Goal: Understand site structure: Understand site structure

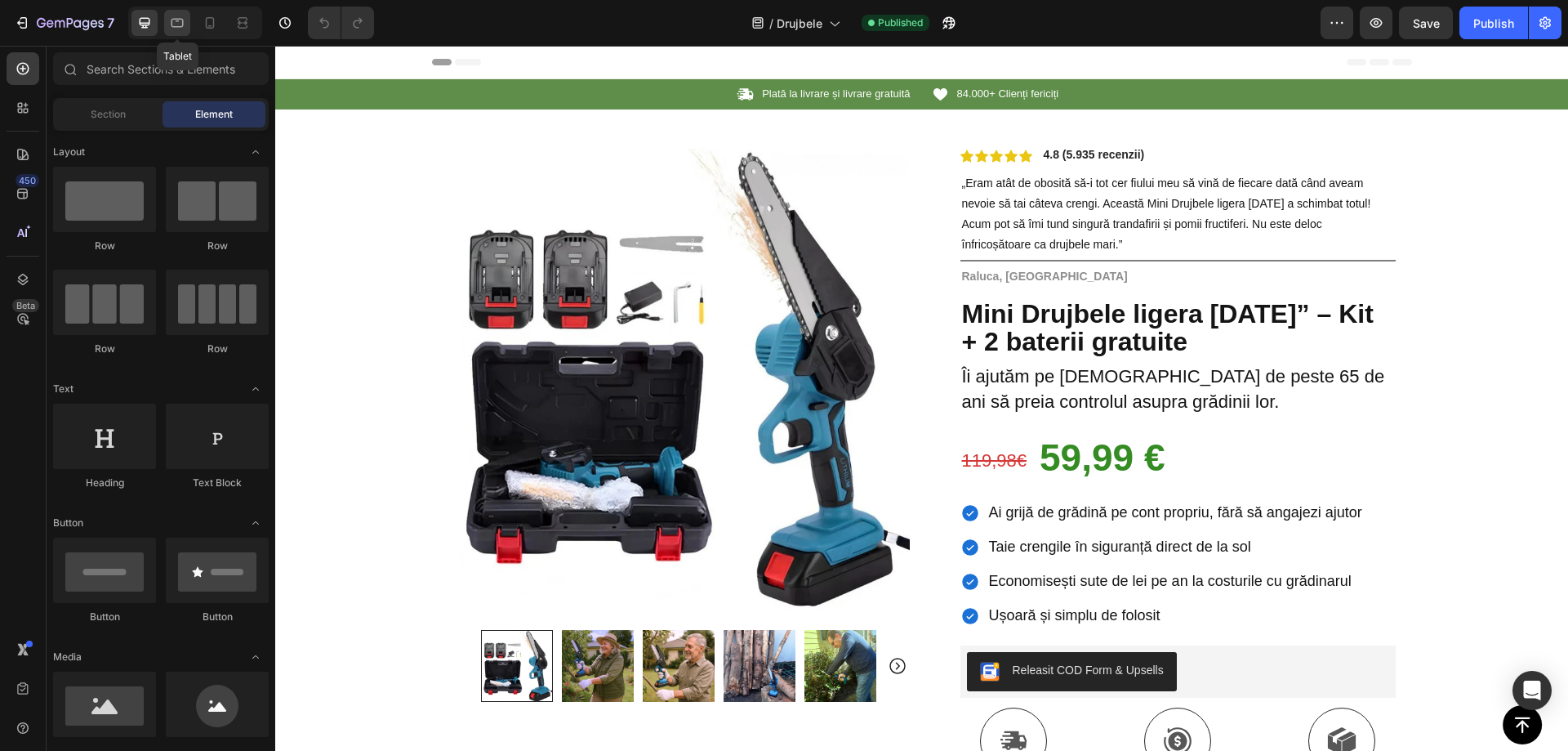
click at [184, 23] on icon at bounding box center [177, 23] width 16 height 16
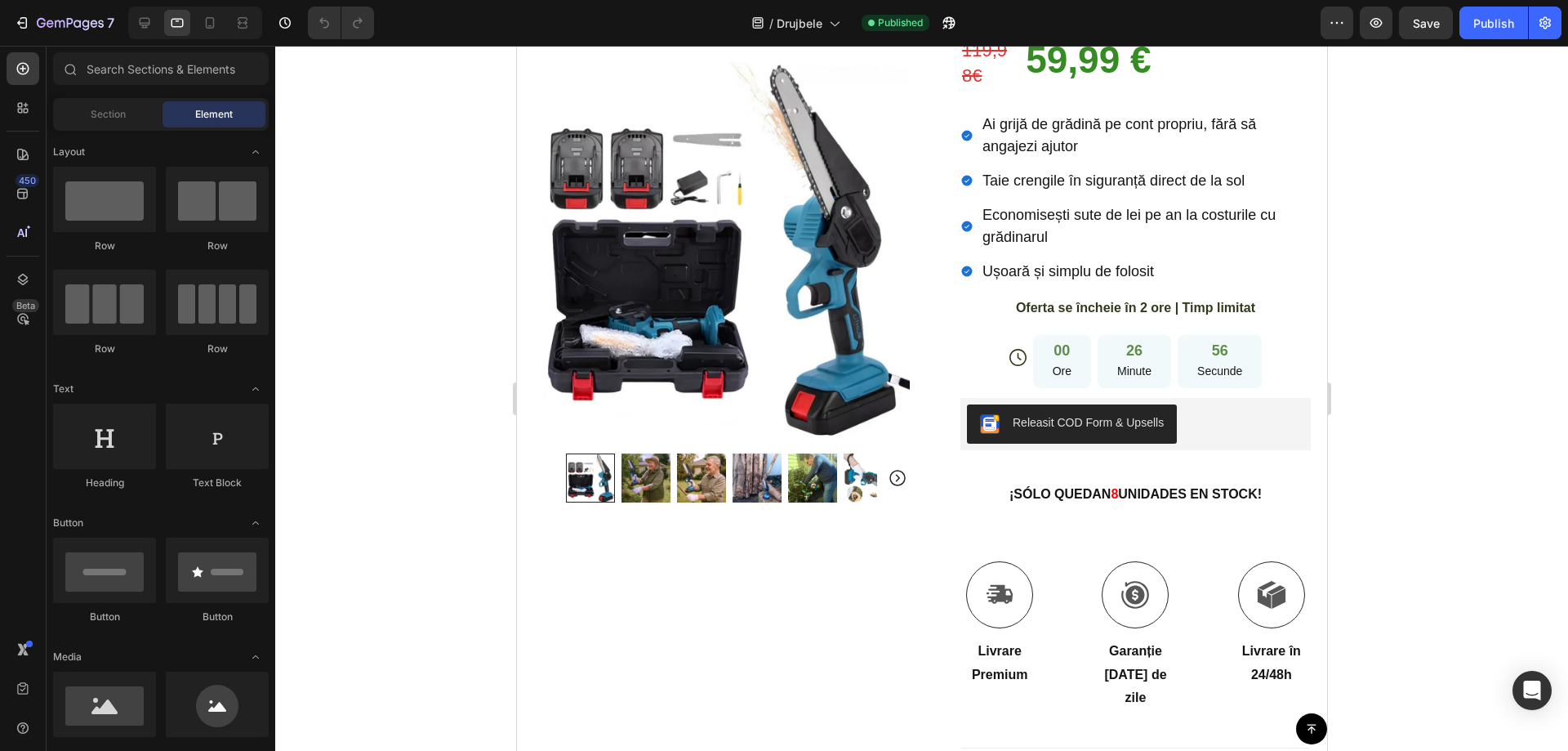
scroll to position [484, 0]
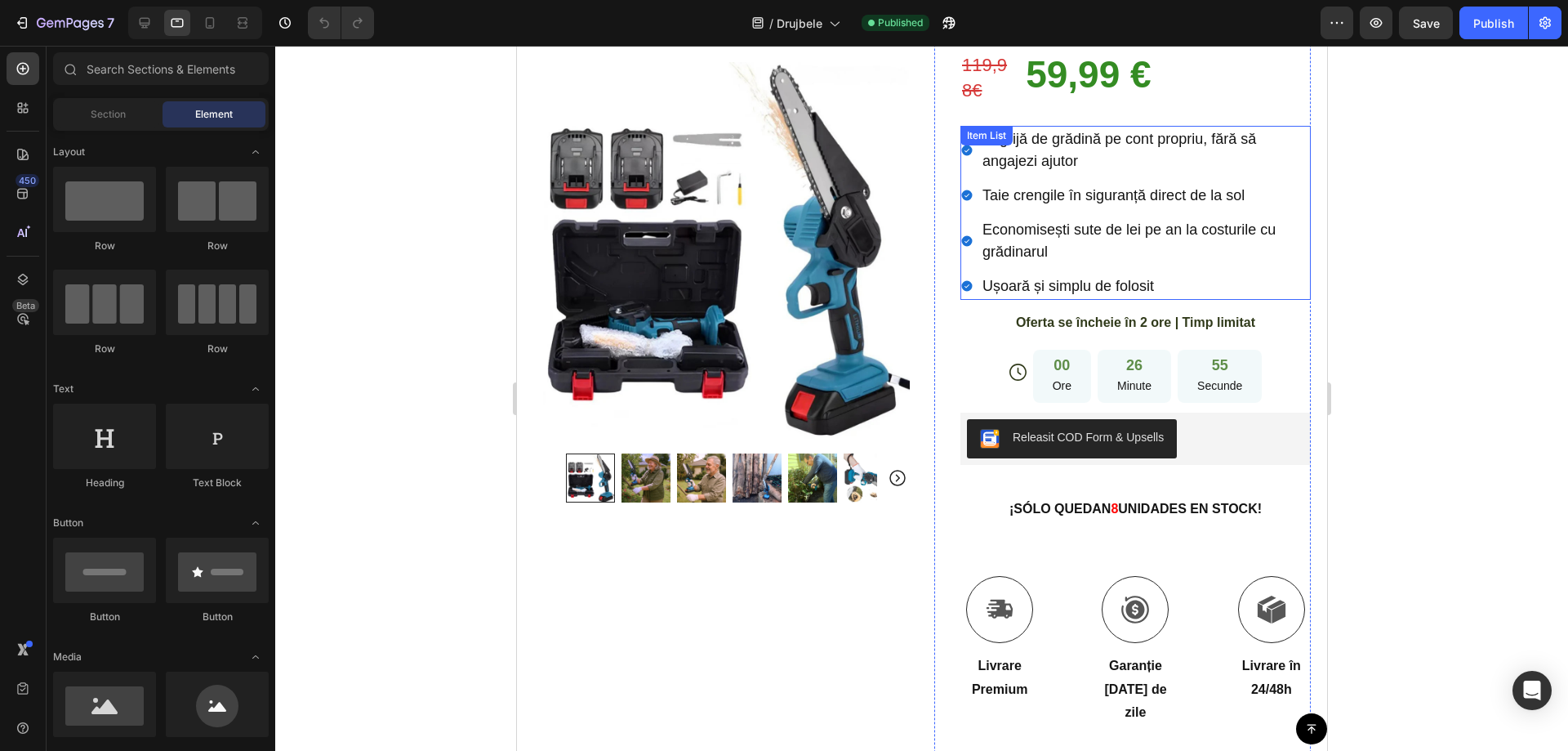
click at [1044, 278] on span "Ușoară și simplu de folosit" at bounding box center [1068, 286] width 172 height 16
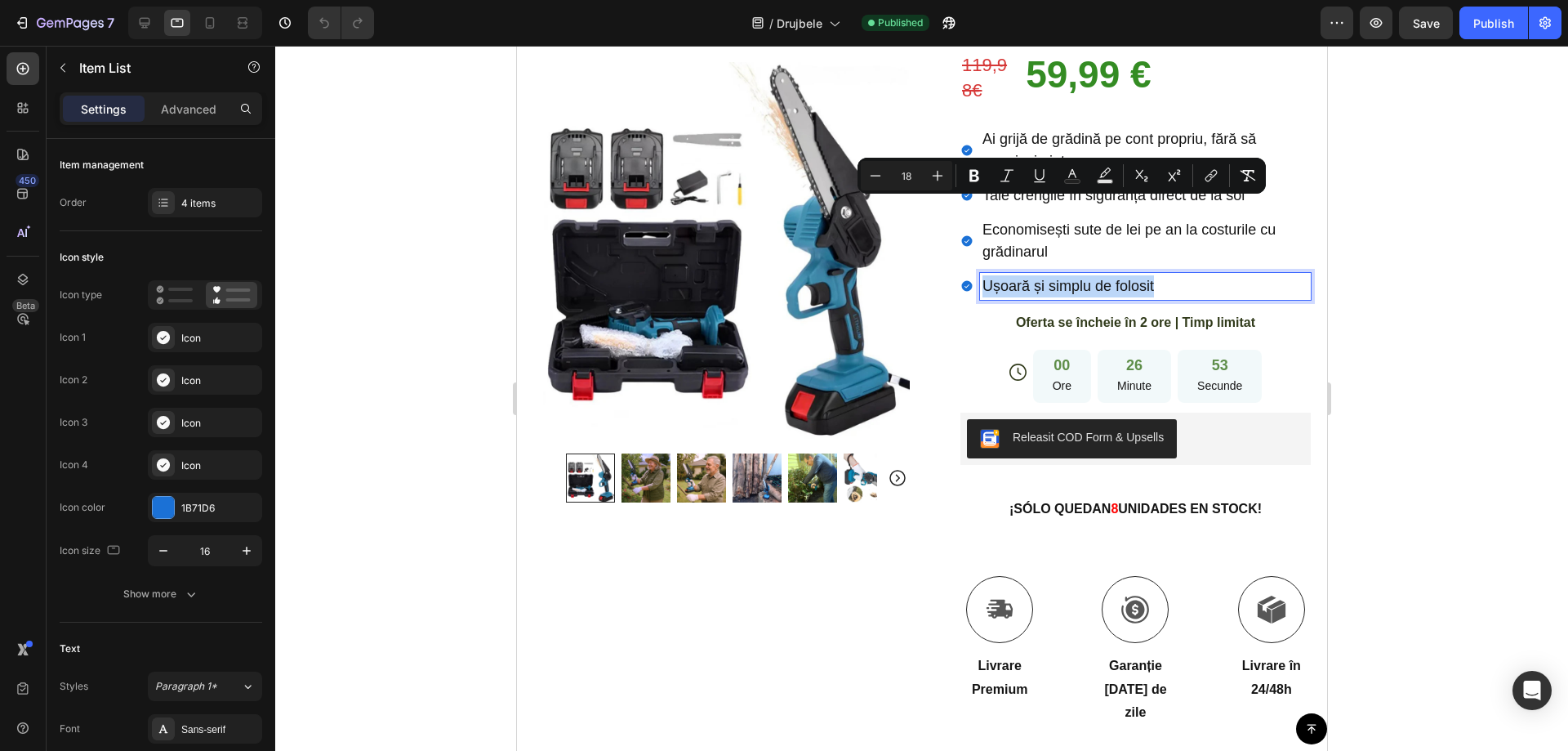
click at [1034, 177] on div at bounding box center [1034, 177] width 0 height 0
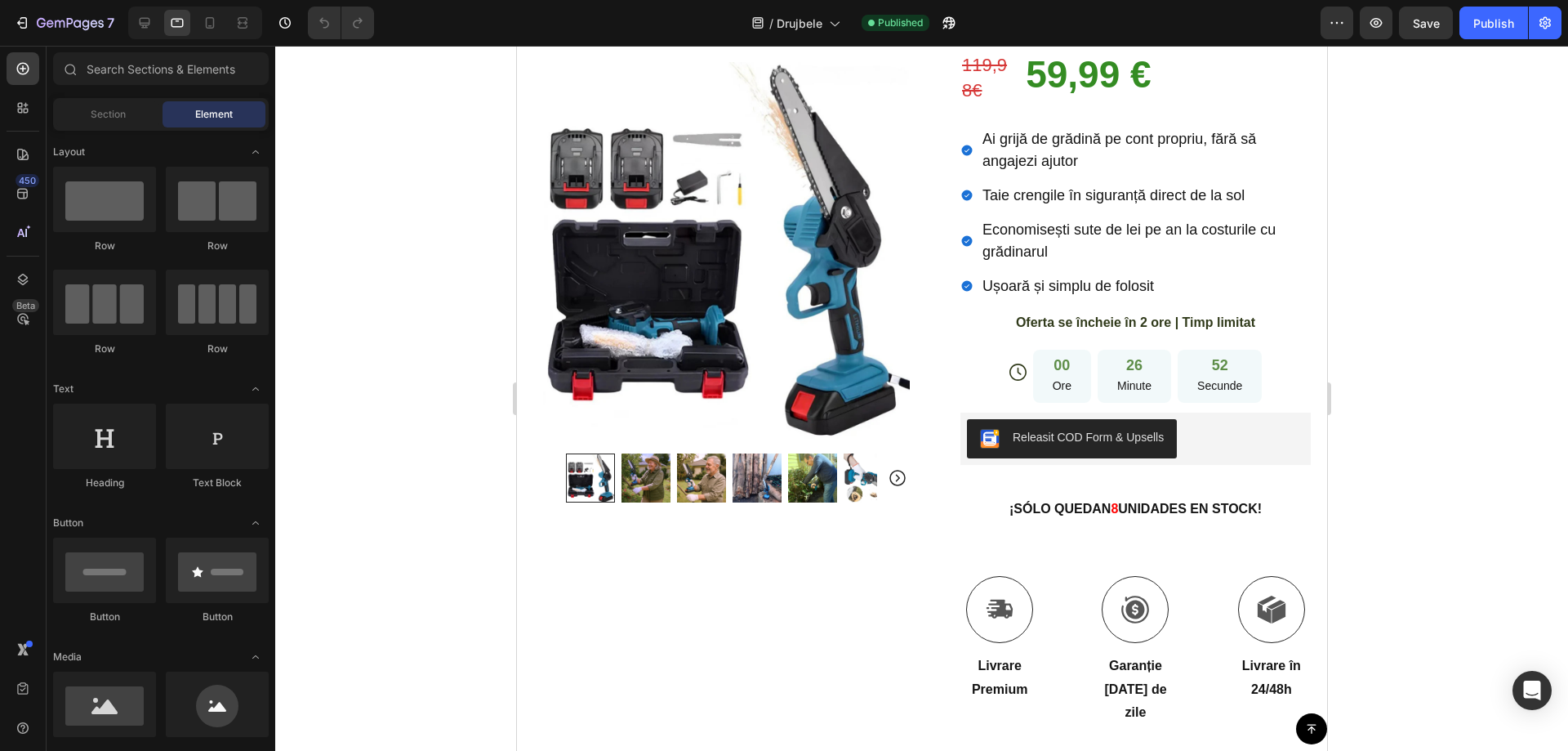
click at [1419, 210] on div at bounding box center [922, 398] width 1293 height 705
click at [1231, 315] on span "Oferta se încheie în 2 ore | Timp limitat" at bounding box center [1135, 321] width 239 height 14
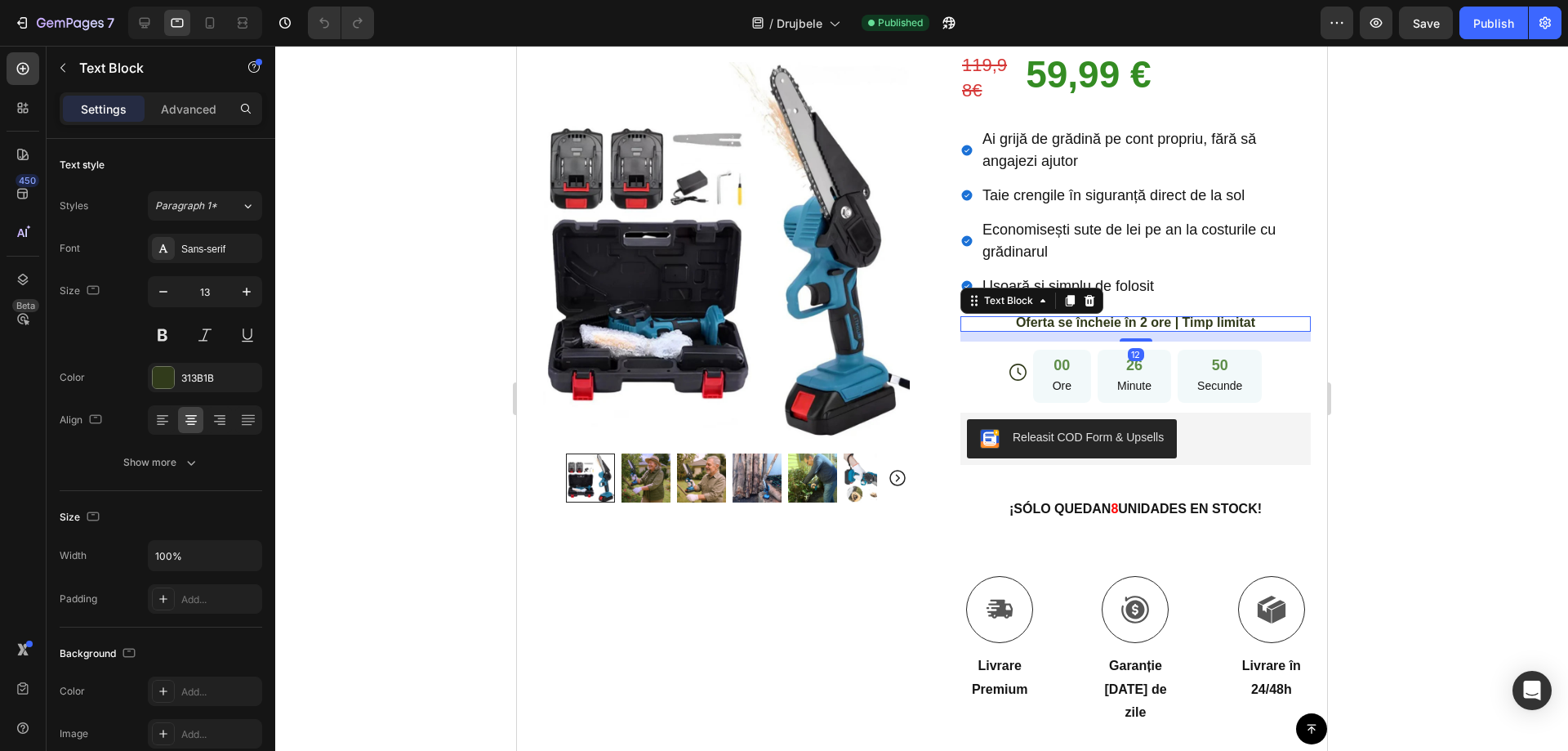
click at [1220, 315] on span "Oferta se încheie în 2 ore | Timp limitat" at bounding box center [1135, 321] width 239 height 14
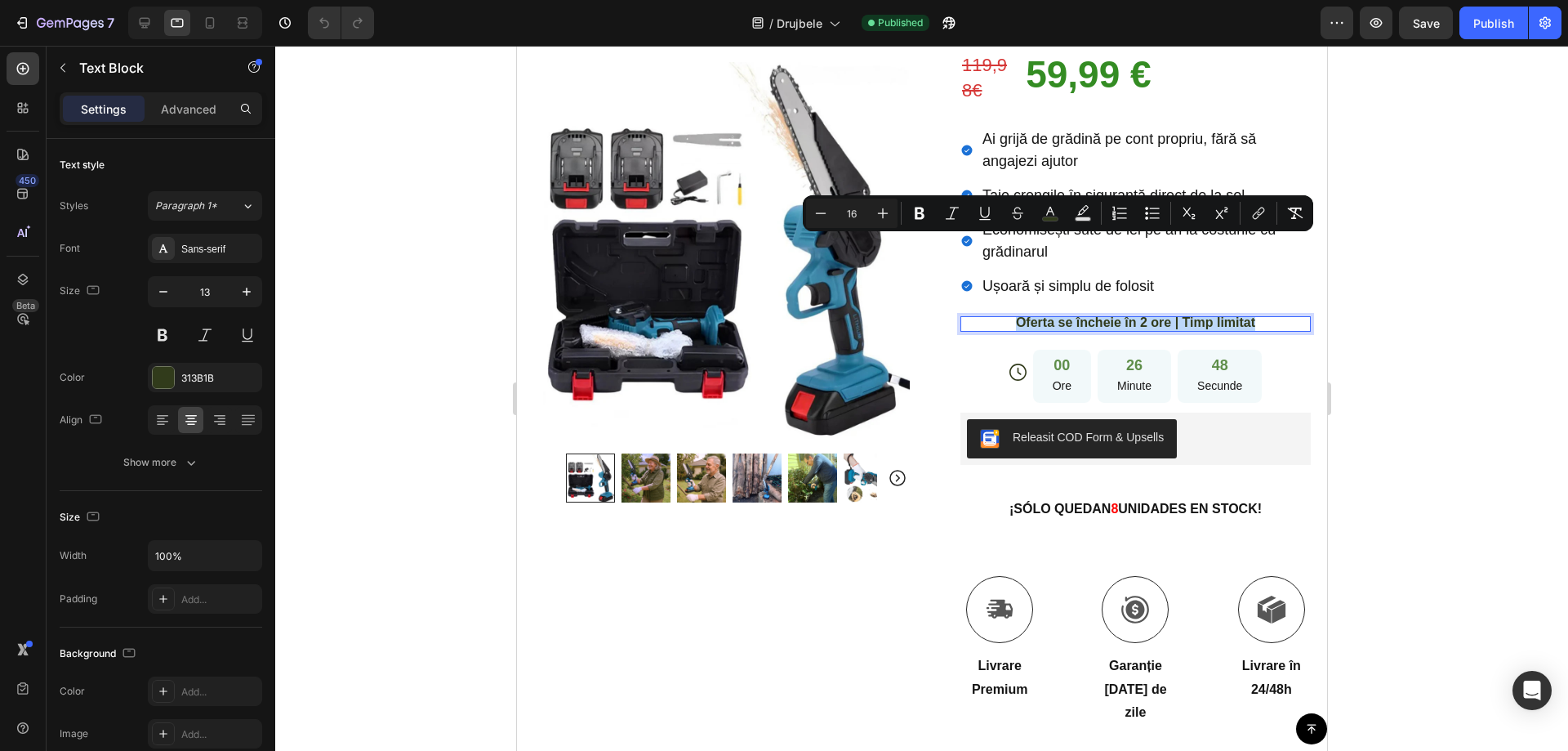
click at [1210, 215] on div at bounding box center [1210, 215] width 0 height 0
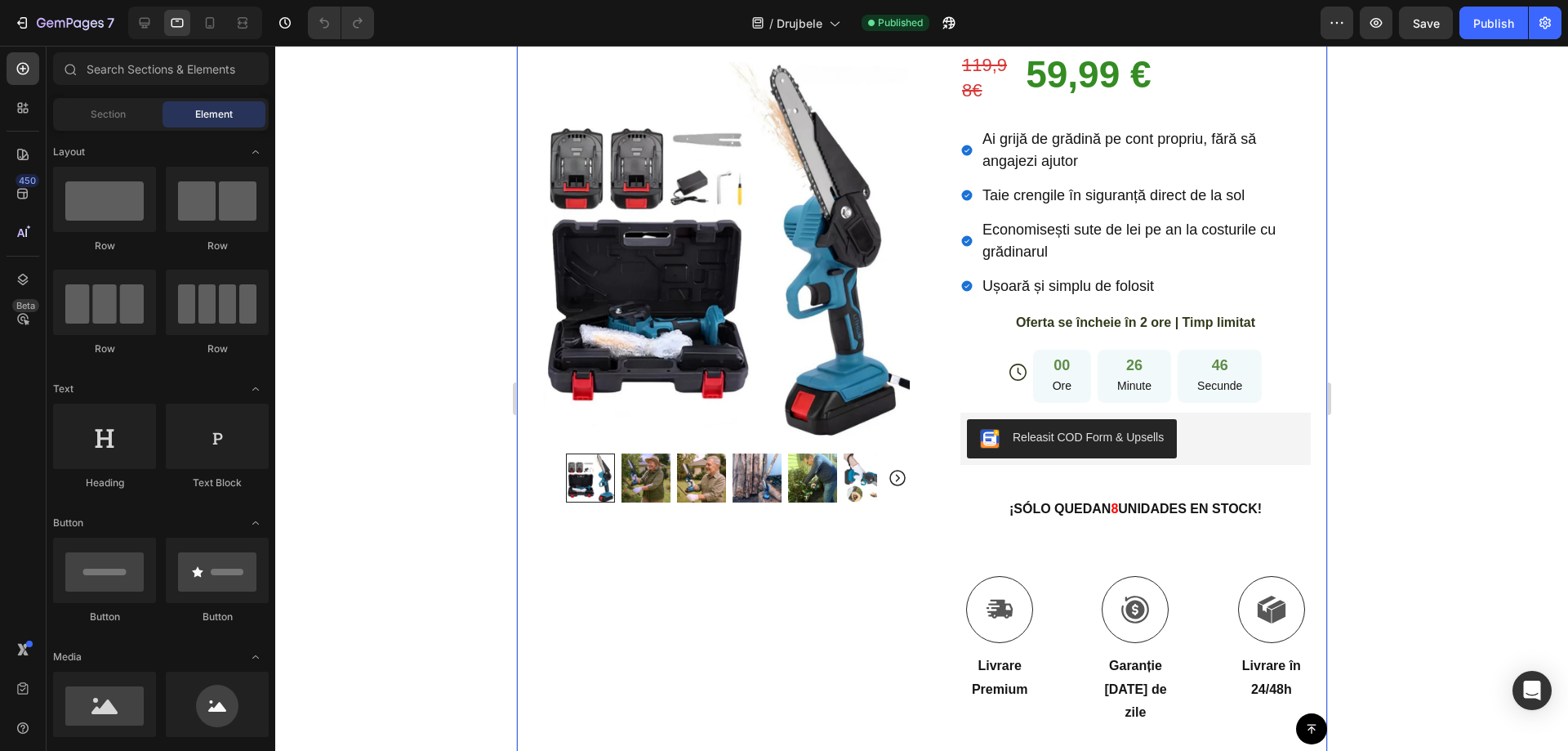
click at [1420, 232] on div at bounding box center [922, 398] width 1293 height 705
click at [1413, 230] on div at bounding box center [922, 398] width 1293 height 705
click at [1153, 315] on span "Oferta se încheie în 2 ore | Timp limitat" at bounding box center [1135, 321] width 239 height 14
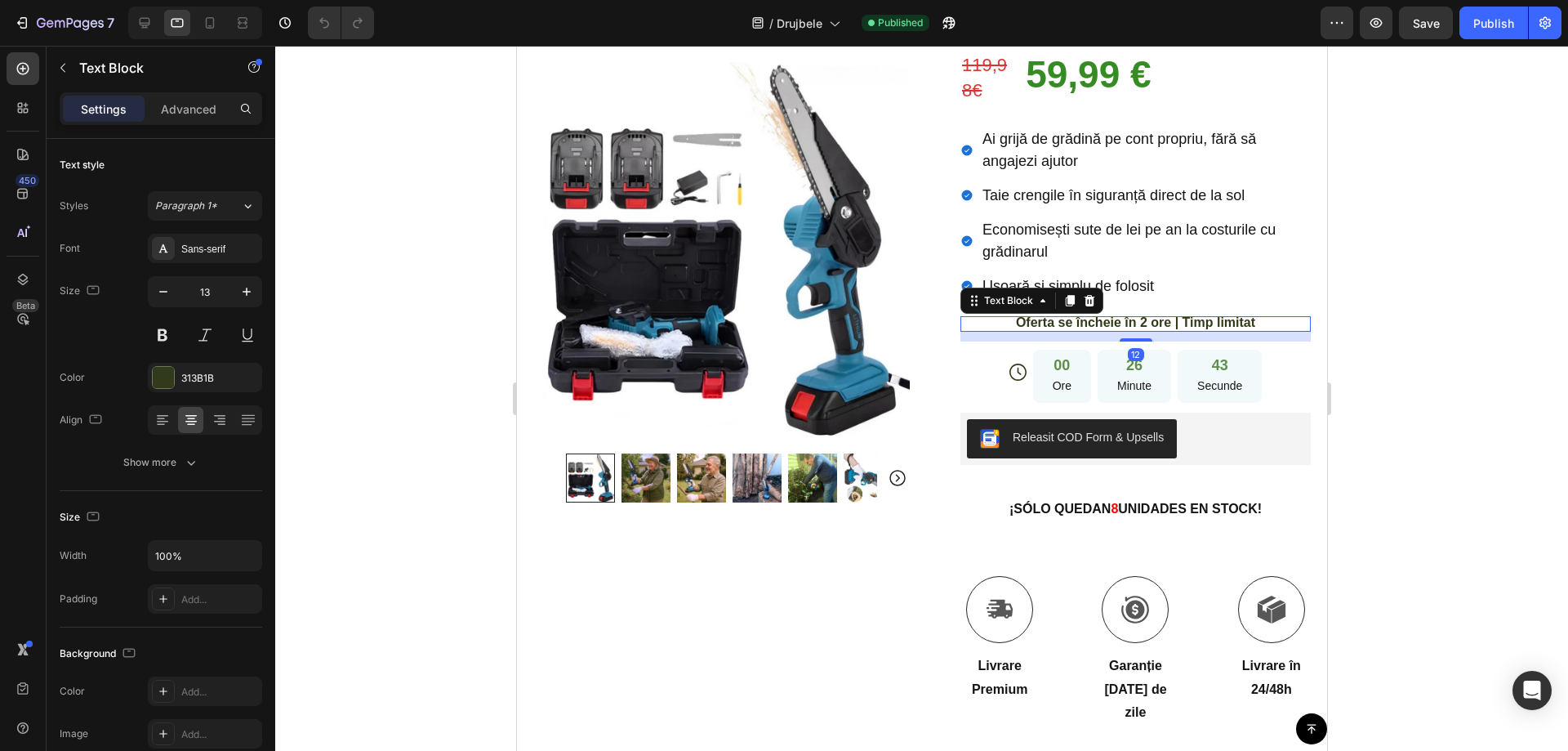
click at [1397, 229] on div at bounding box center [922, 398] width 1293 height 705
